Goal: Transaction & Acquisition: Subscribe to service/newsletter

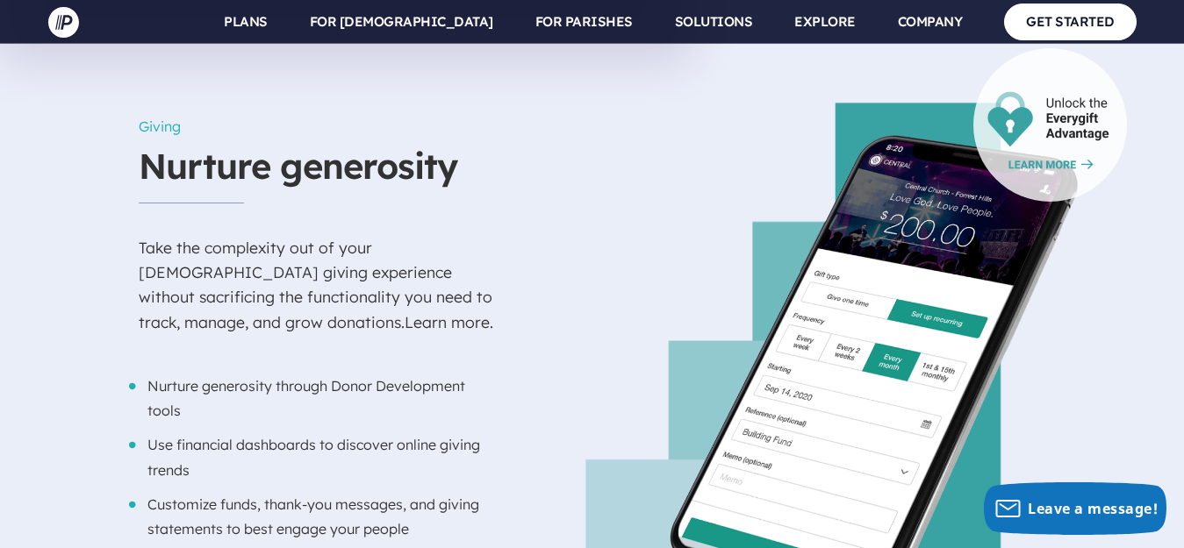
scroll to position [1931, 0]
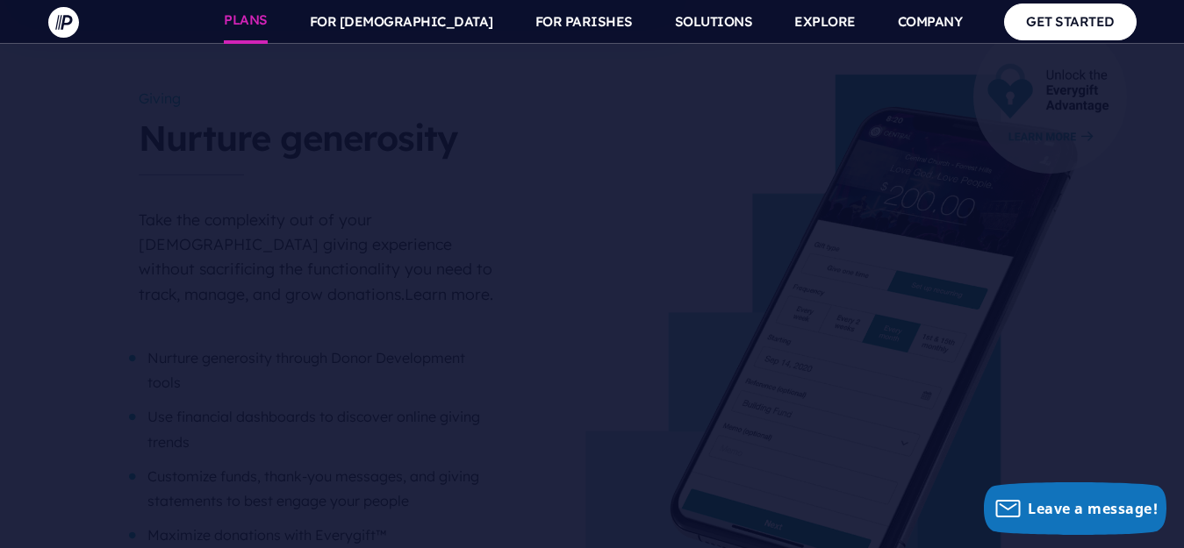
click at [268, 20] on link "PLANS" at bounding box center [246, 22] width 44 height 44
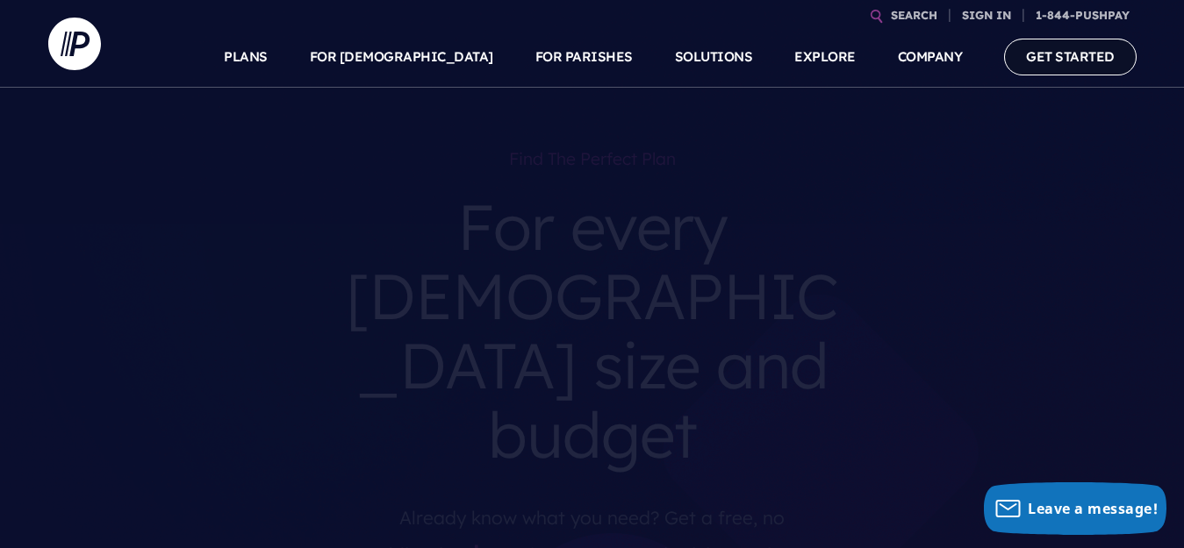
click at [1050, 51] on link "GET STARTED" at bounding box center [1070, 57] width 133 height 36
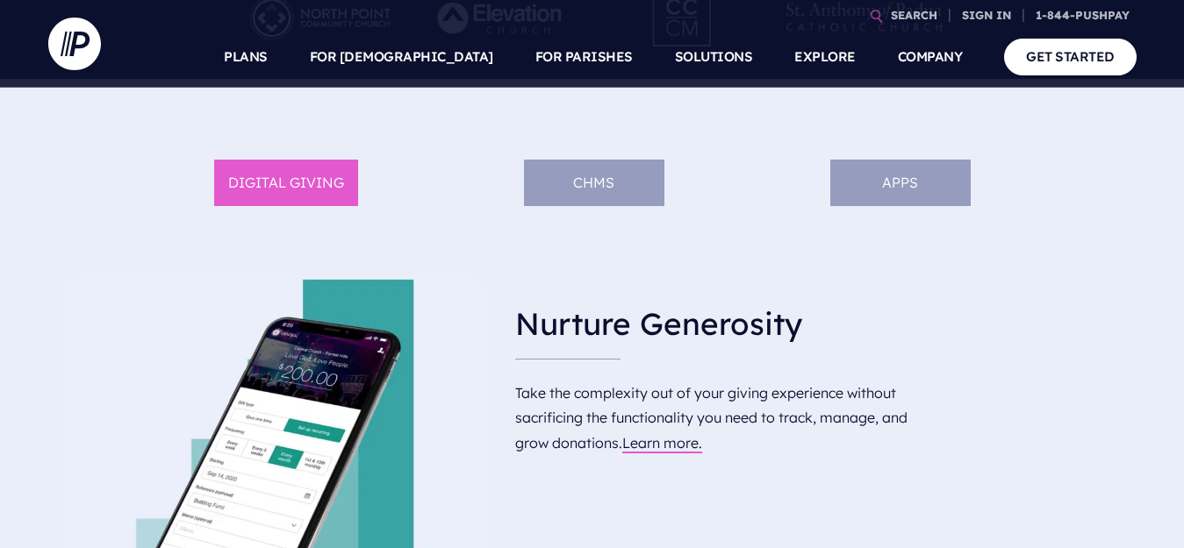
click at [612, 185] on li "ChMS" at bounding box center [594, 183] width 140 height 47
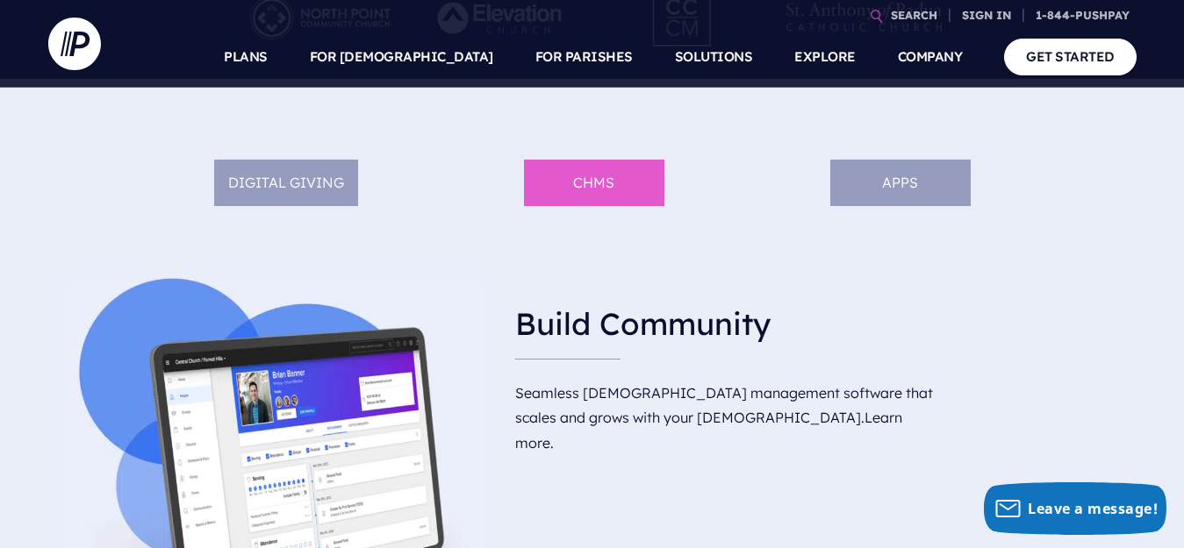
click at [927, 180] on li "APPS" at bounding box center [900, 183] width 140 height 47
